Goal: Transaction & Acquisition: Purchase product/service

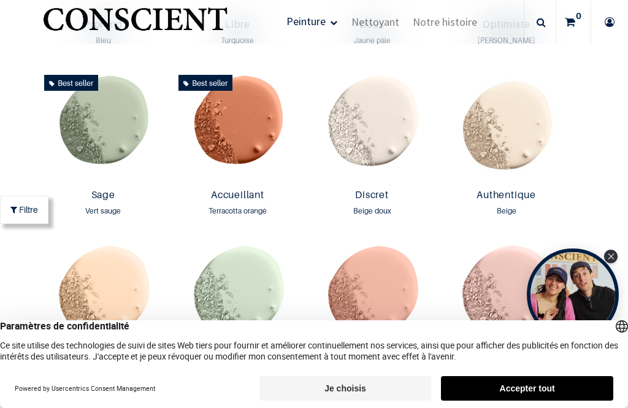
scroll to position [926, 0]
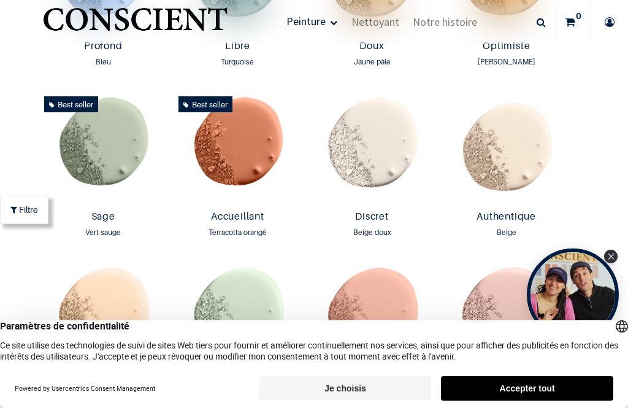
click at [405, 178] on img at bounding box center [372, 148] width 128 height 114
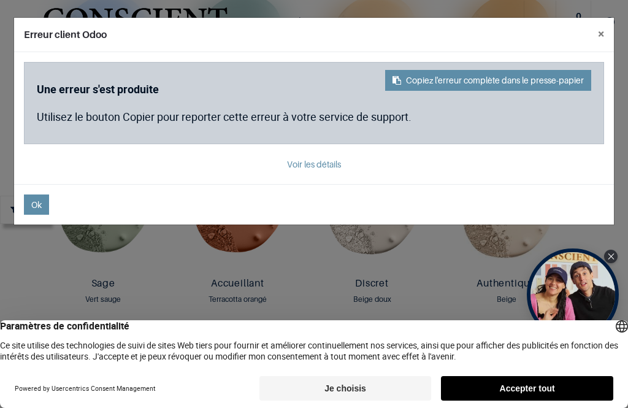
click at [38, 207] on span "Ok" at bounding box center [36, 204] width 10 height 10
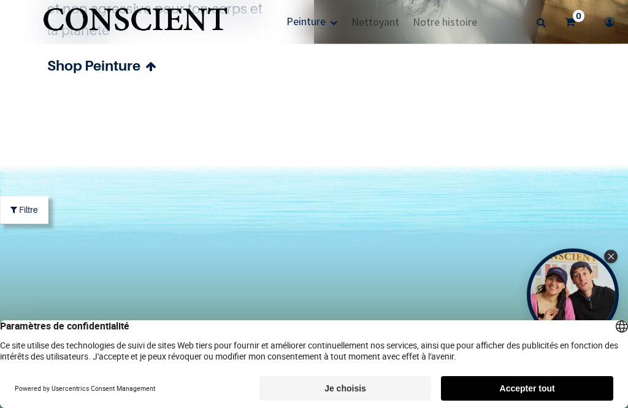
scroll to position [3221, 0]
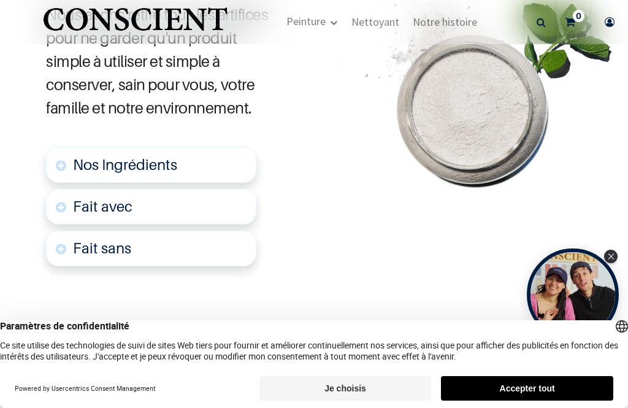
scroll to position [706, 0]
